Goal: Navigation & Orientation: Find specific page/section

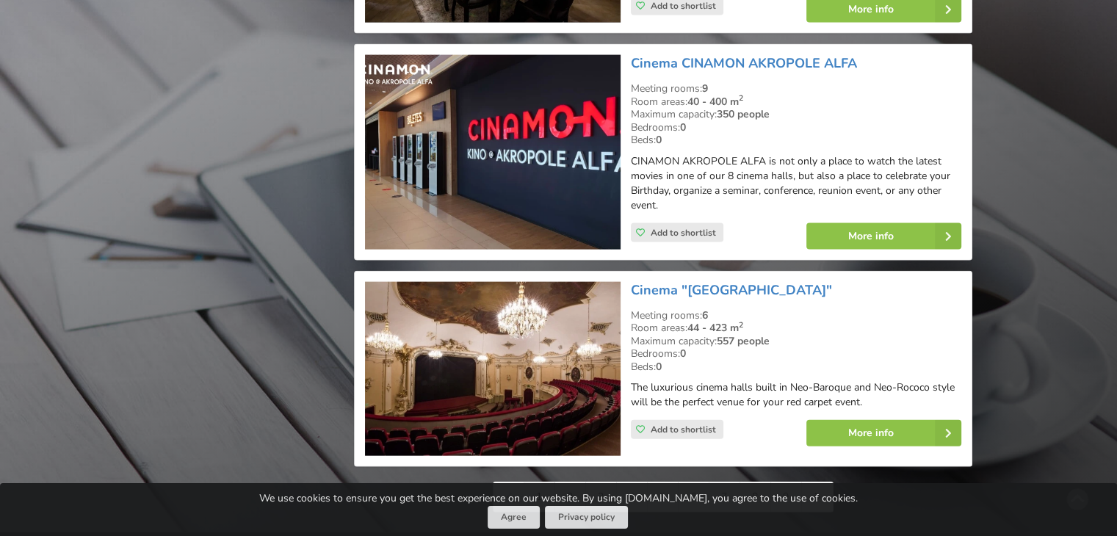
scroll to position [3380, 0]
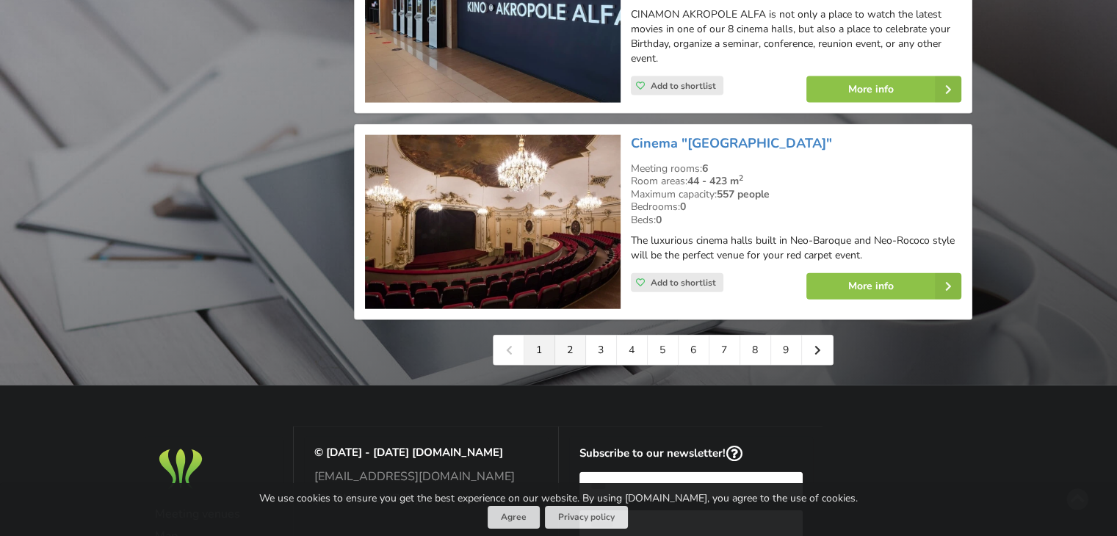
click at [570, 336] on link "2" at bounding box center [570, 350] width 31 height 29
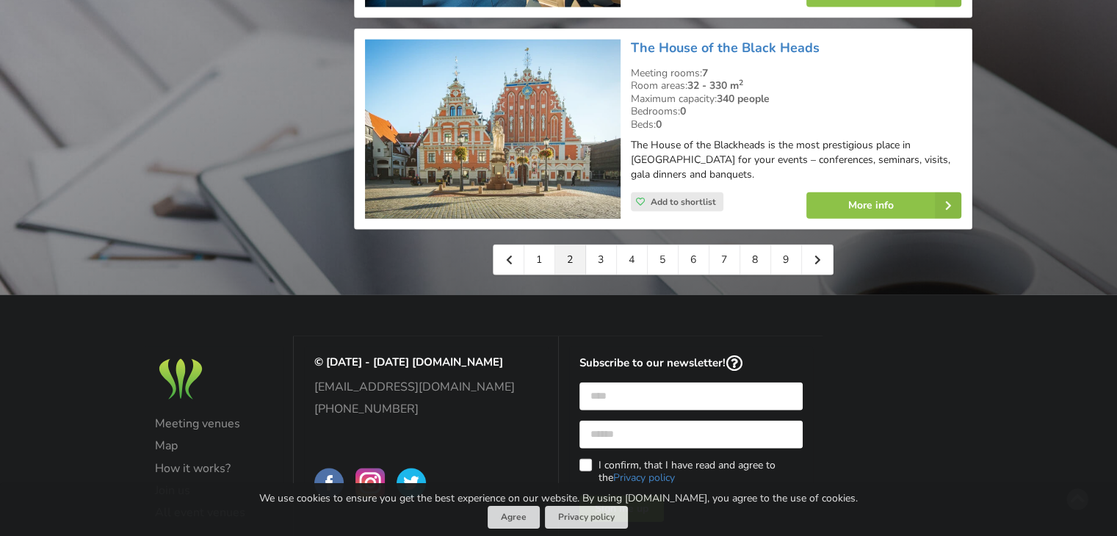
scroll to position [3511, 0]
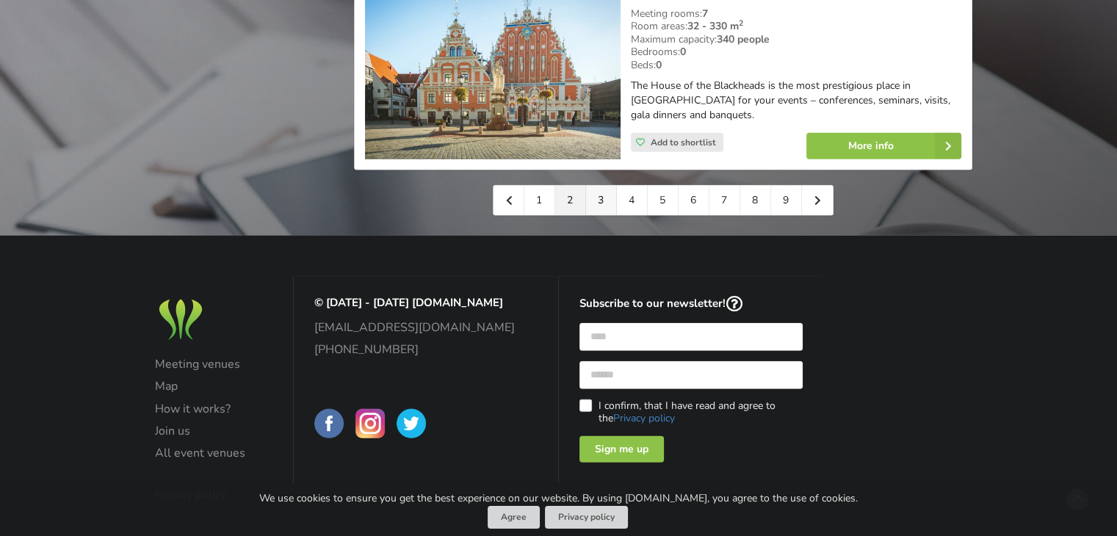
click at [599, 186] on link "3" at bounding box center [601, 200] width 31 height 29
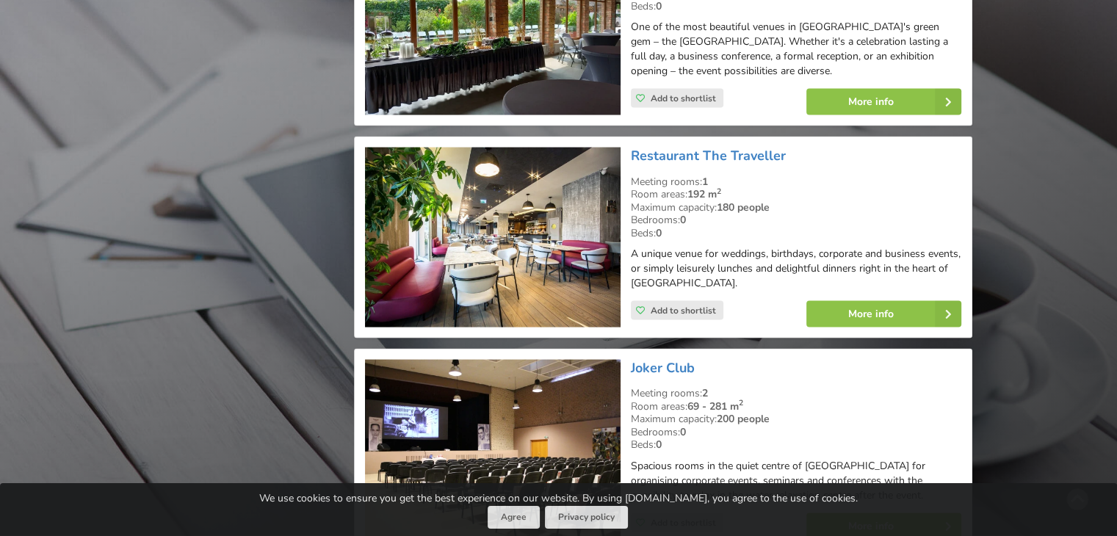
scroll to position [2865, 0]
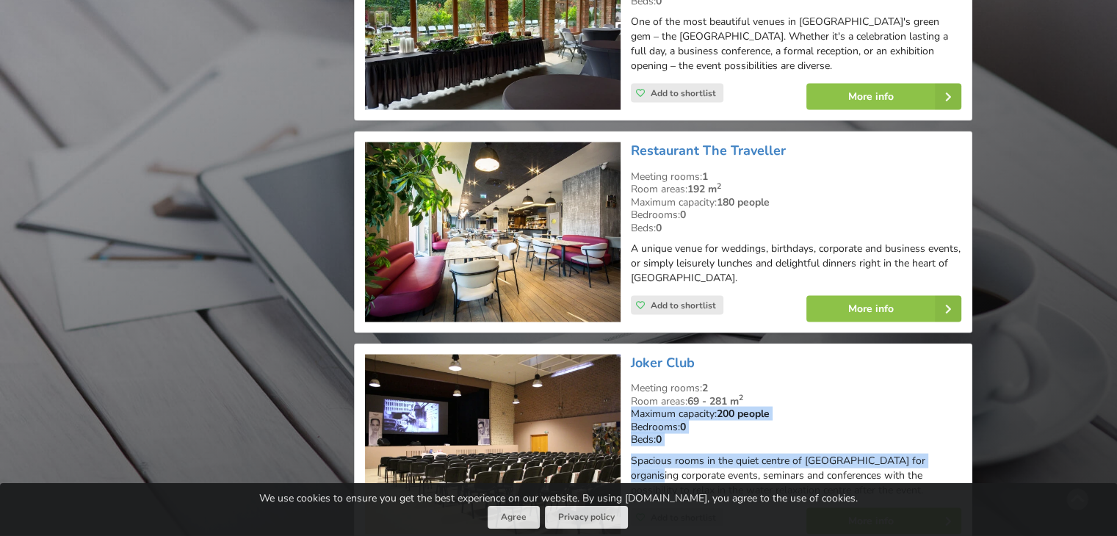
drag, startPoint x: 1115, startPoint y: 409, endPoint x: 1114, endPoint y: 445, distance: 36.0
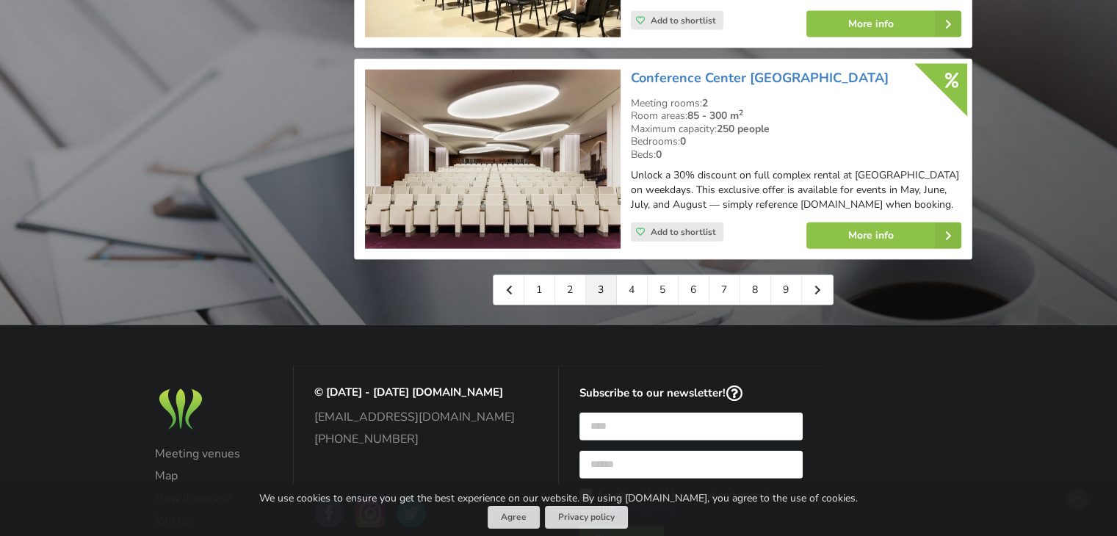
scroll to position [3503, 0]
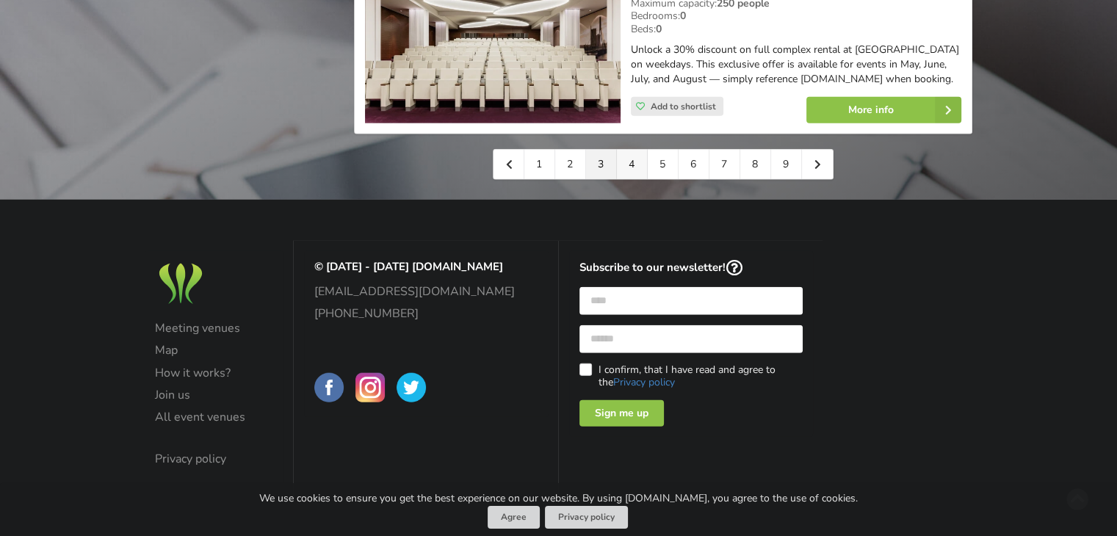
click at [620, 166] on link "4" at bounding box center [632, 164] width 31 height 29
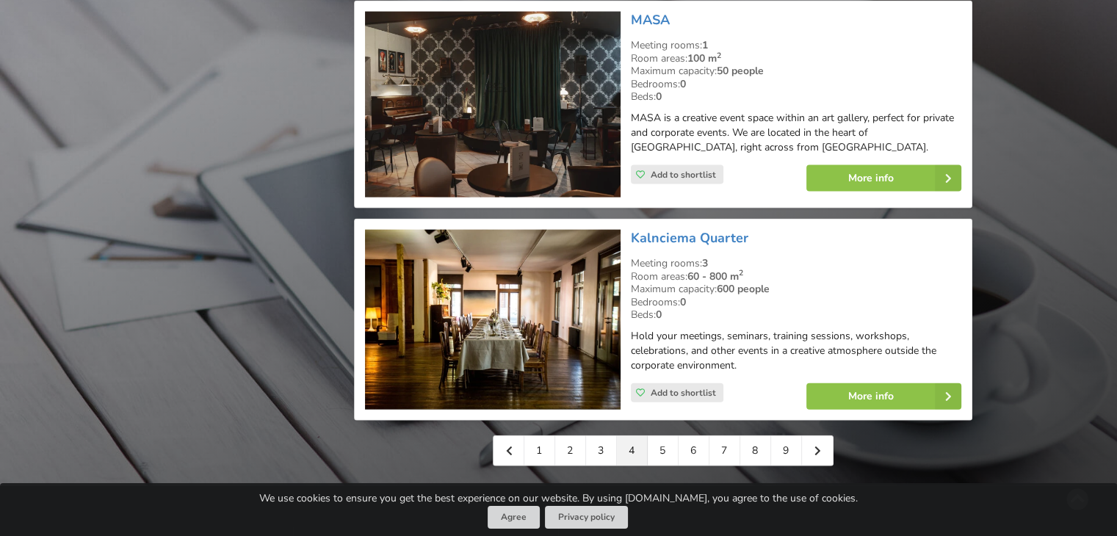
scroll to position [3453, 0]
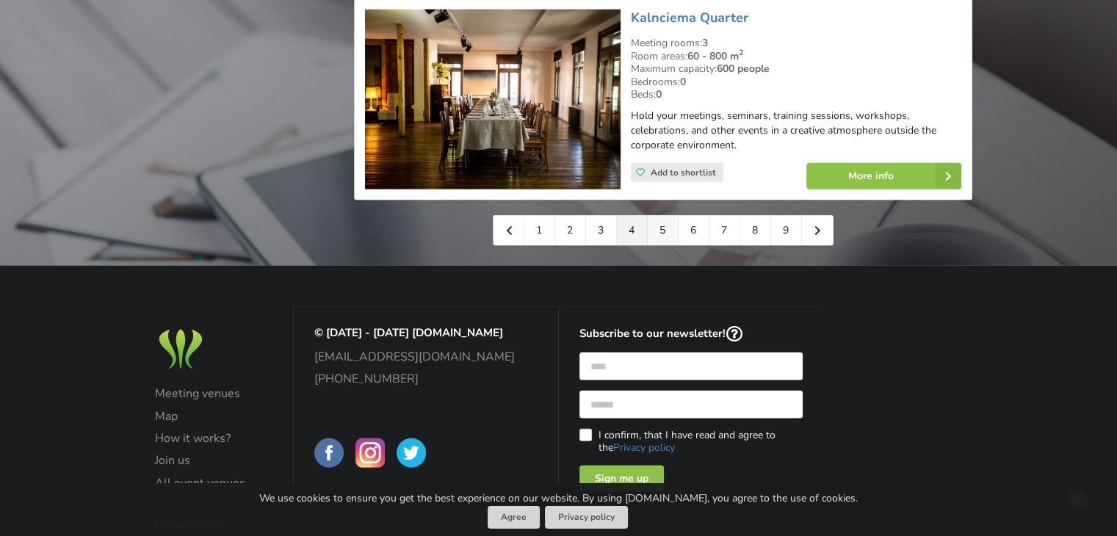
click at [667, 227] on link "5" at bounding box center [663, 230] width 31 height 29
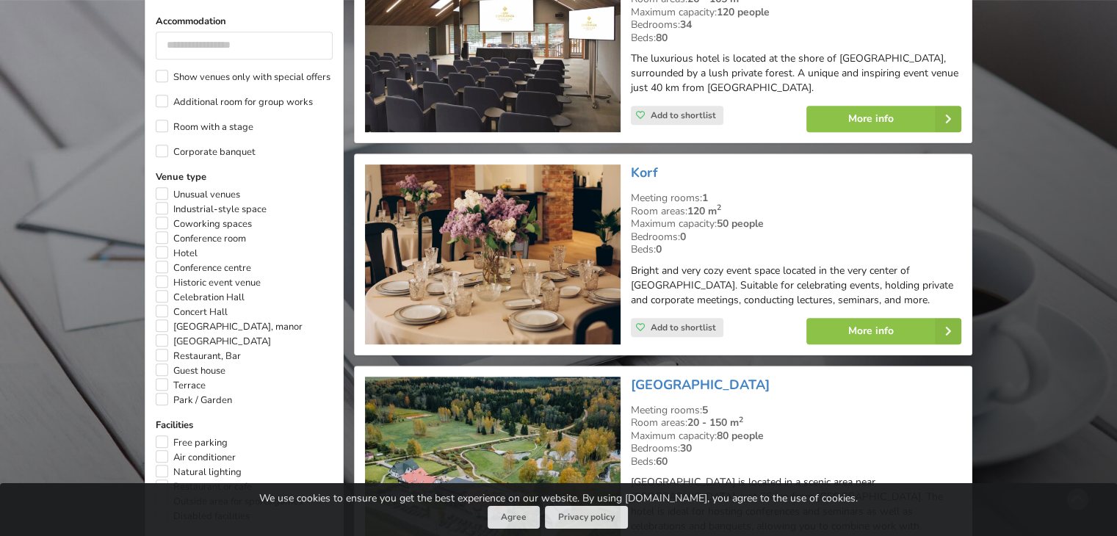
scroll to position [808, 0]
